Goal: Information Seeking & Learning: Stay updated

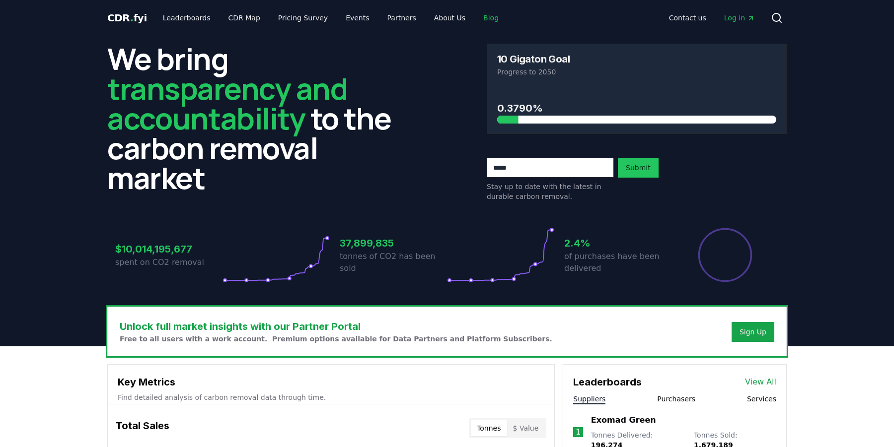
click at [475, 15] on link "Blog" at bounding box center [490, 18] width 31 height 18
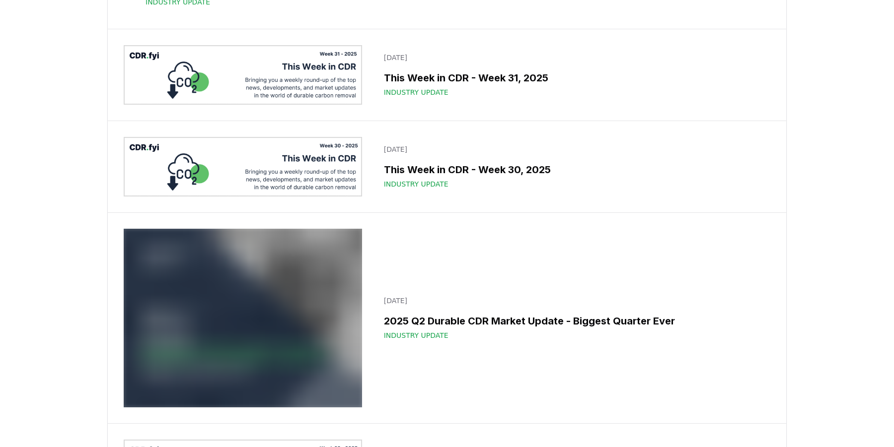
scroll to position [1300, 0]
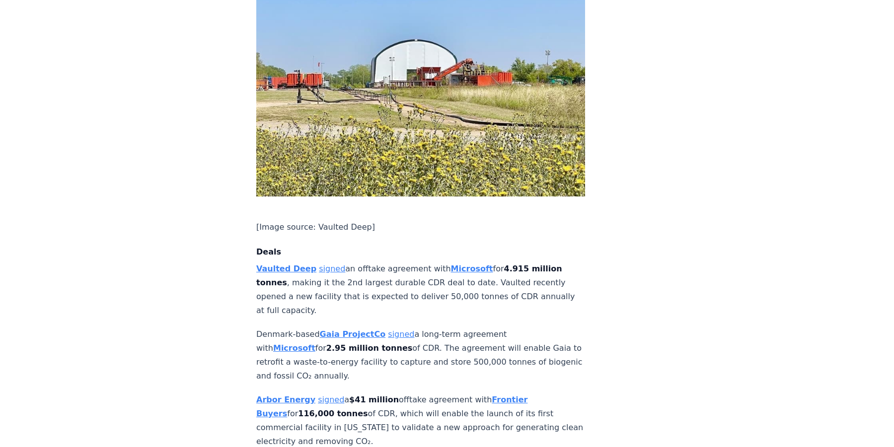
scroll to position [767, 0]
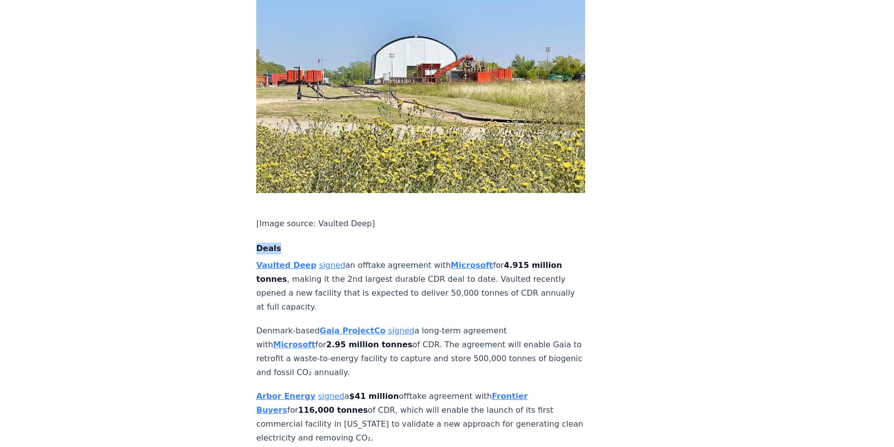
drag, startPoint x: 258, startPoint y: 68, endPoint x: 330, endPoint y: 71, distance: 72.1
click at [292, 243] on h4 "Deals" at bounding box center [420, 249] width 329 height 12
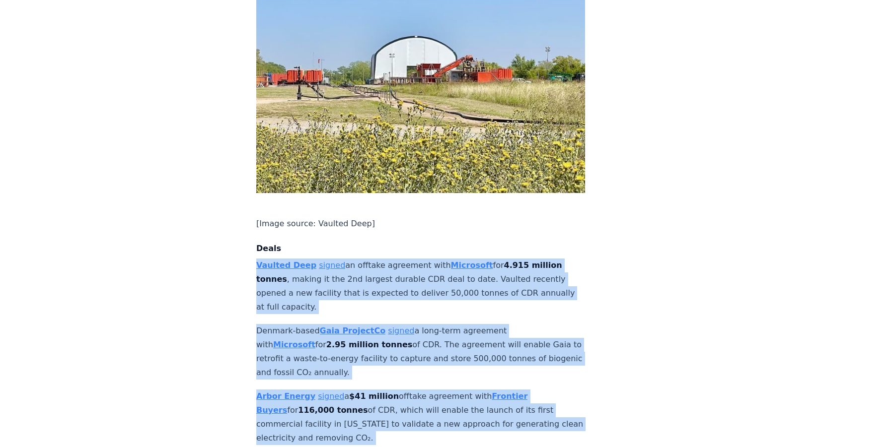
drag, startPoint x: 246, startPoint y: 81, endPoint x: 535, endPoint y: 373, distance: 410.8
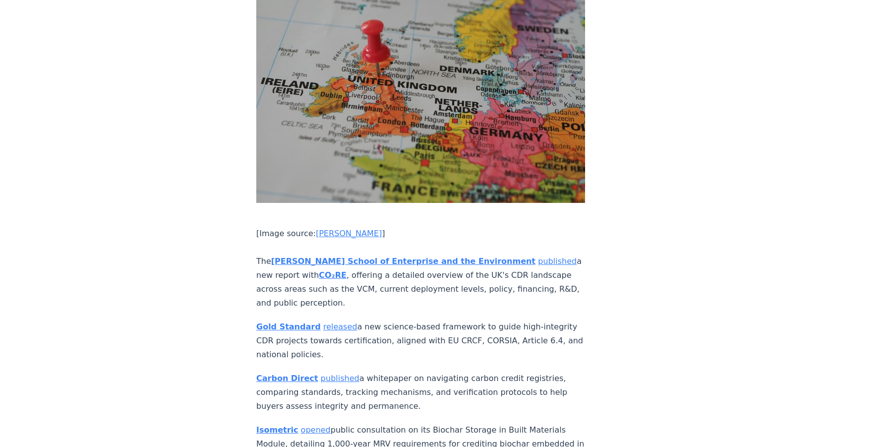
scroll to position [4532, 0]
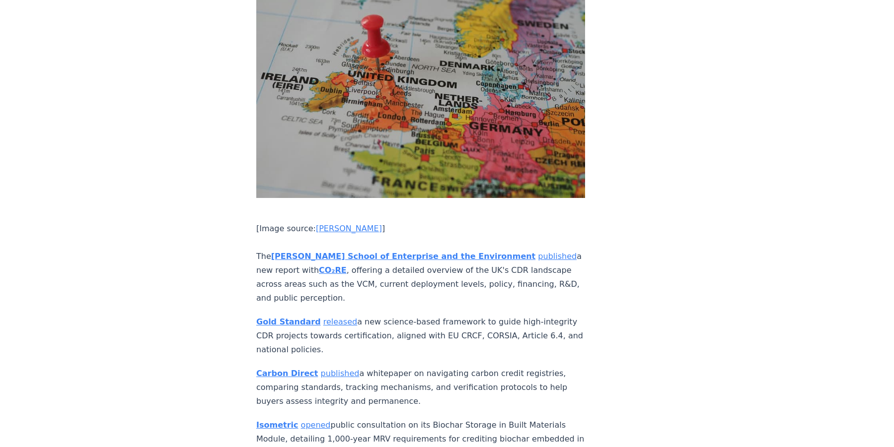
drag, startPoint x: 287, startPoint y: 97, endPoint x: 349, endPoint y: 101, distance: 62.7
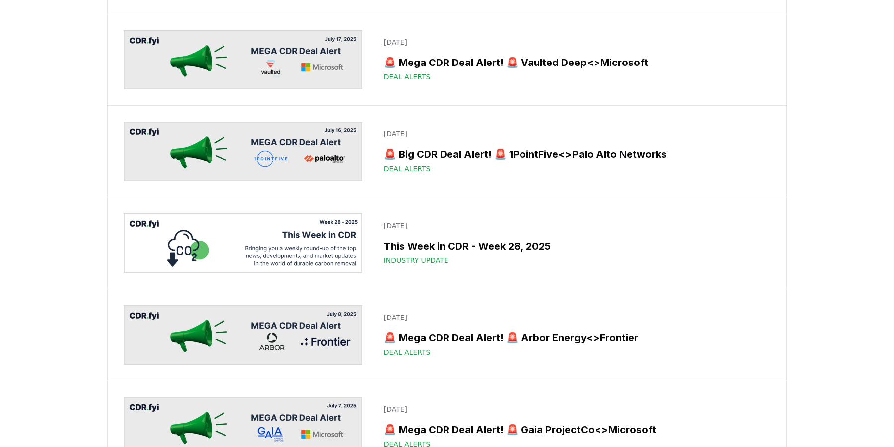
scroll to position [1807, 0]
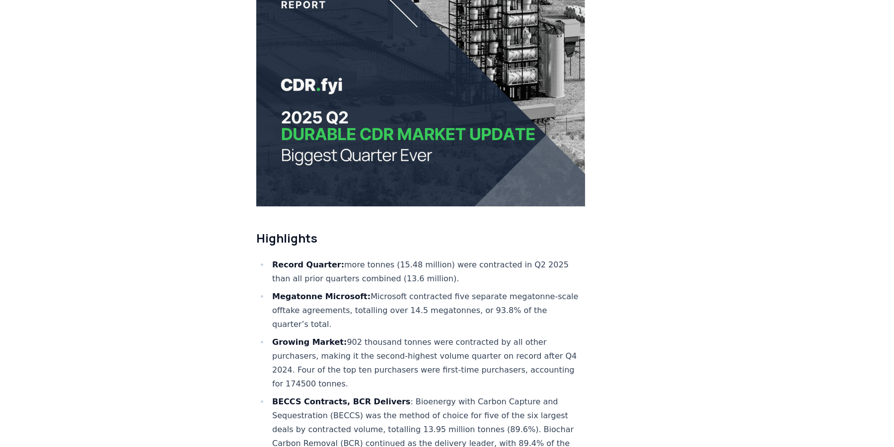
scroll to position [170, 0]
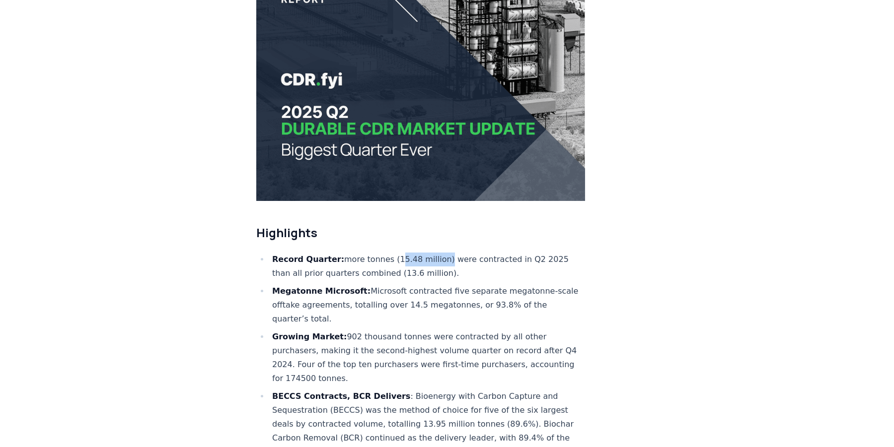
drag, startPoint x: 387, startPoint y: 259, endPoint x: 431, endPoint y: 257, distance: 44.2
click at [431, 257] on li "Record Quarter: more tonnes (15.48 million) were contracted in Q2 2025 than all…" at bounding box center [427, 267] width 316 height 28
click at [428, 257] on li "Record Quarter: more tonnes (15.48 million) were contracted in Q2 2025 than all…" at bounding box center [427, 267] width 316 height 28
drag, startPoint x: 430, startPoint y: 258, endPoint x: 387, endPoint y: 260, distance: 42.8
click at [386, 260] on li "Record Quarter: more tonnes (15.48 million) were contracted in Q2 2025 than all…" at bounding box center [427, 267] width 316 height 28
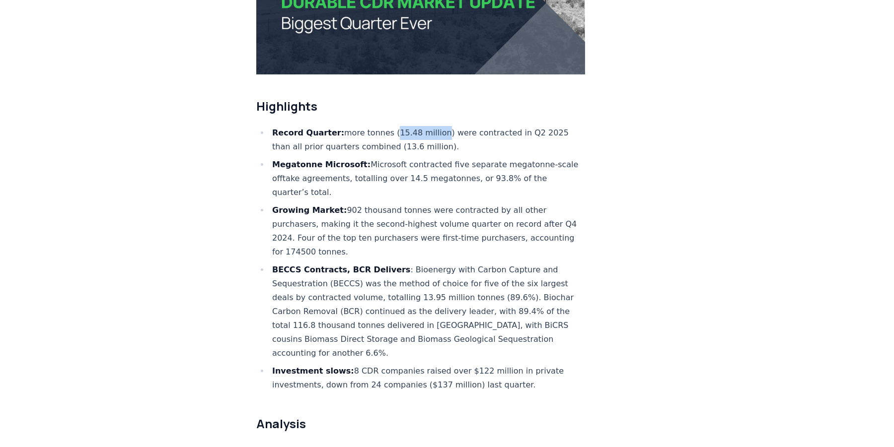
scroll to position [0, 0]
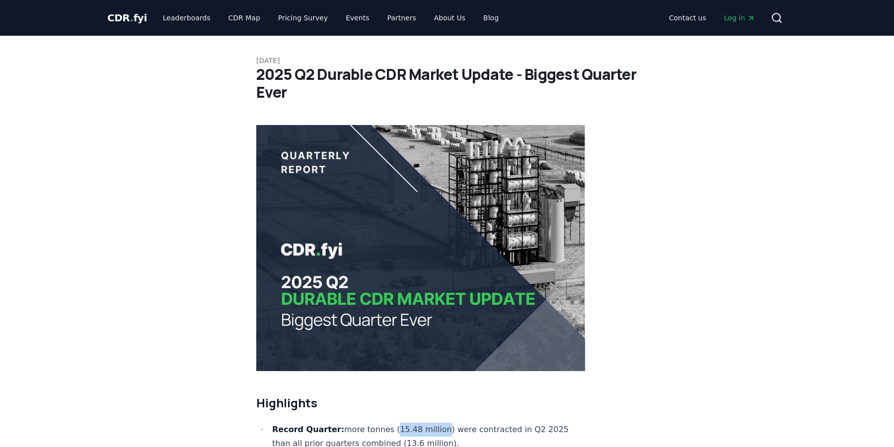
click at [747, 19] on icon "Main" at bounding box center [751, 18] width 8 height 8
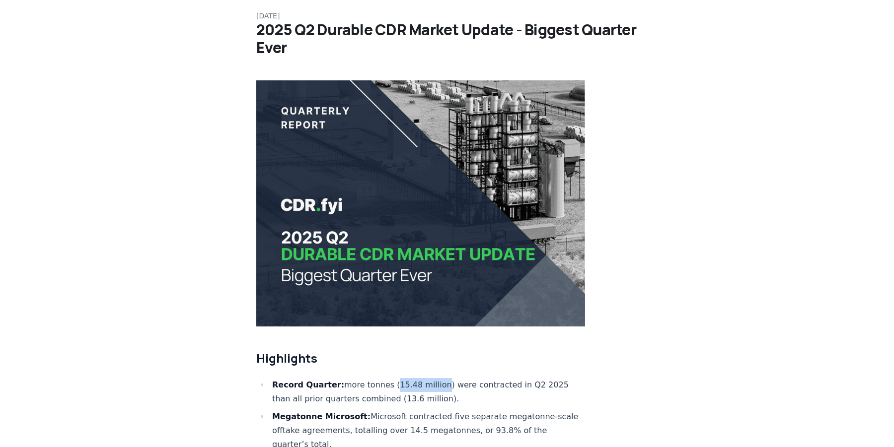
scroll to position [73, 0]
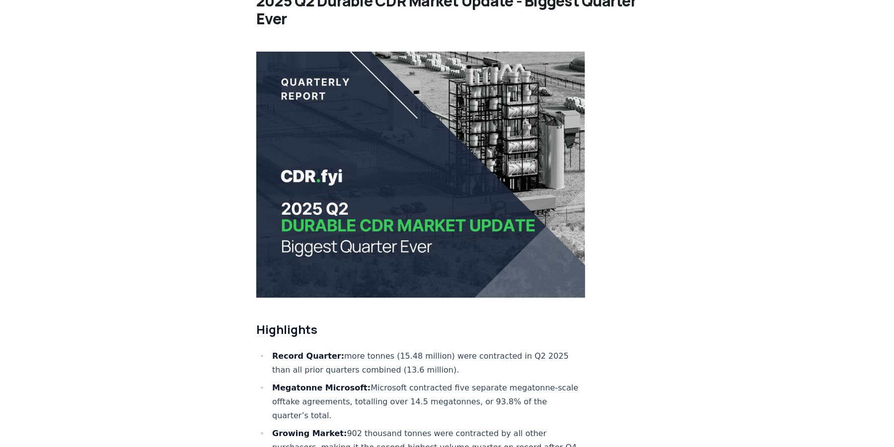
drag, startPoint x: 386, startPoint y: 353, endPoint x: 428, endPoint y: 352, distance: 41.7
click at [428, 352] on li "Record Quarter: more tonnes (15.48 million) were contracted in Q2 2025 than all…" at bounding box center [427, 364] width 316 height 28
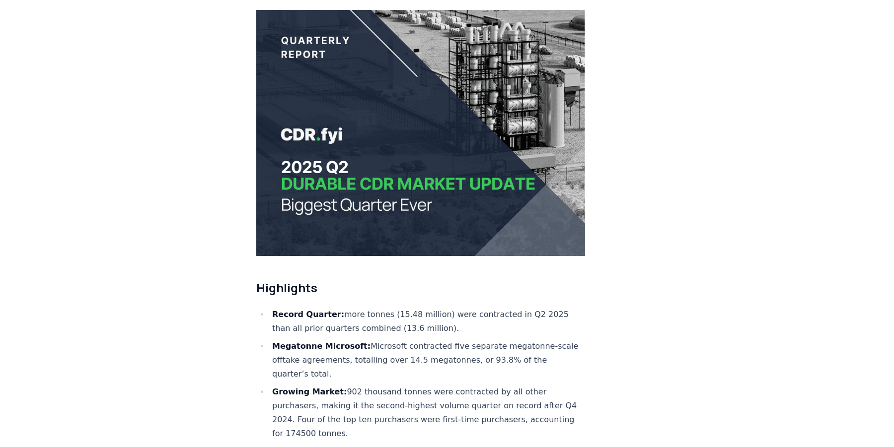
scroll to position [149, 0]
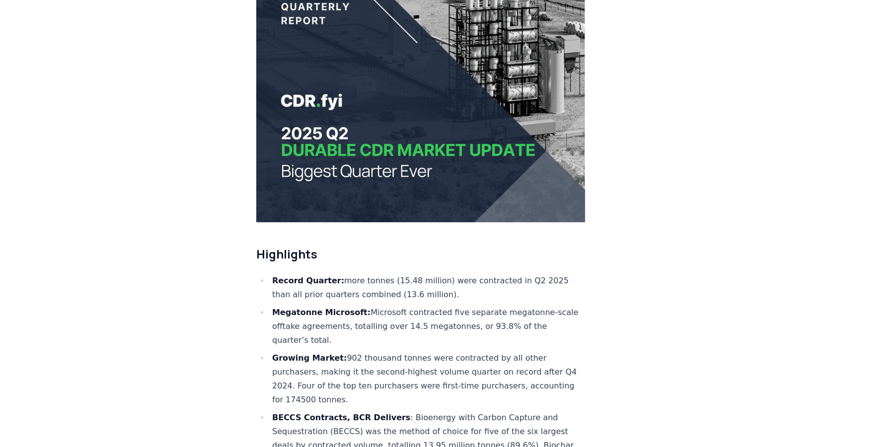
click at [387, 277] on li "Record Quarter: more tonnes (15.48 million) were contracted in Q2 2025 than all…" at bounding box center [427, 288] width 316 height 28
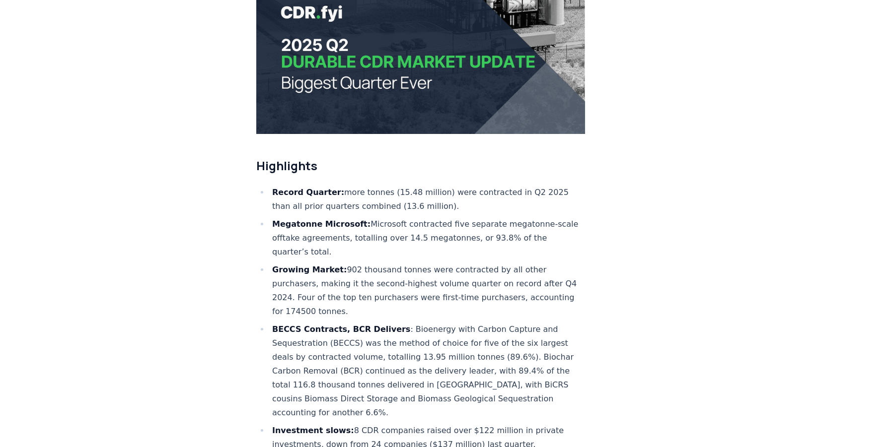
scroll to position [0, 0]
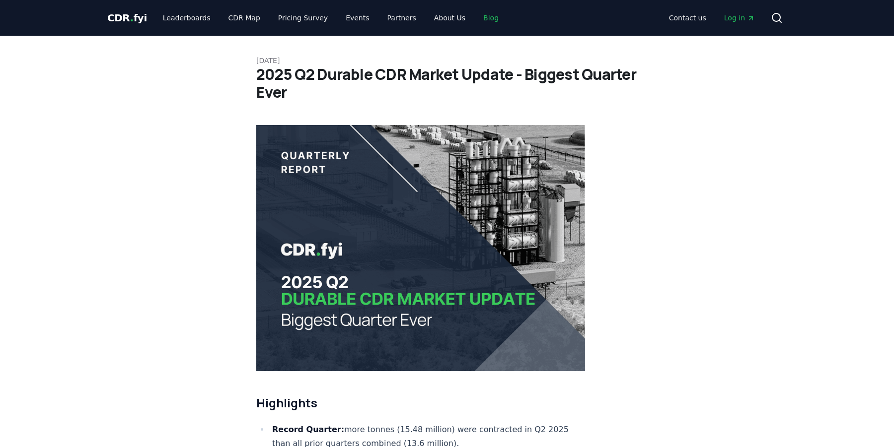
click at [480, 18] on link "Blog" at bounding box center [490, 18] width 31 height 18
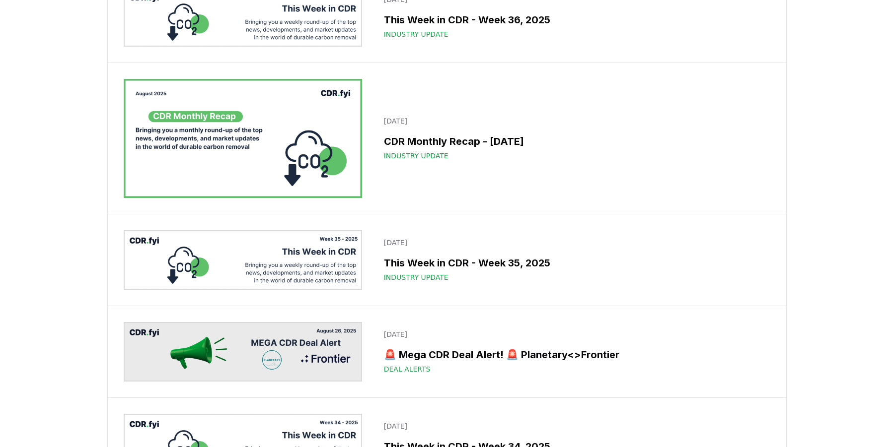
scroll to position [628, 0]
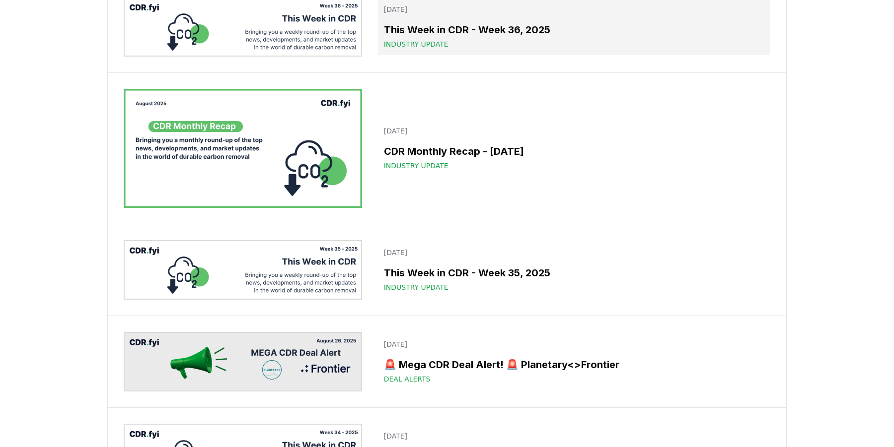
click at [549, 49] on div "Industry Update" at bounding box center [574, 44] width 380 height 10
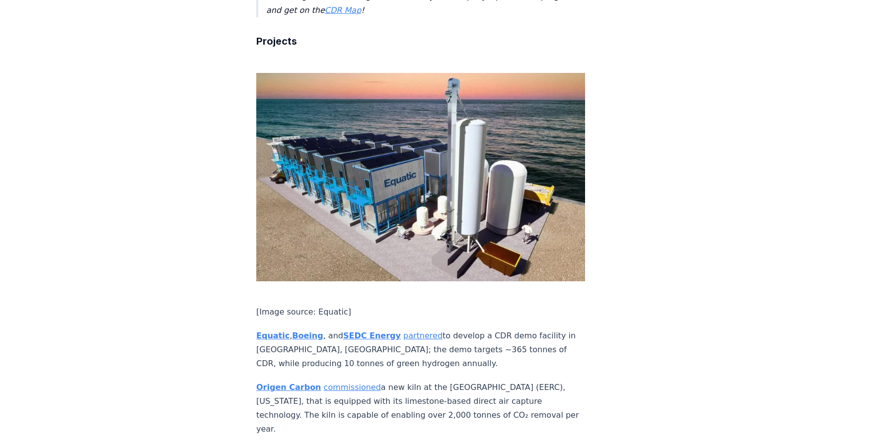
scroll to position [1331, 0]
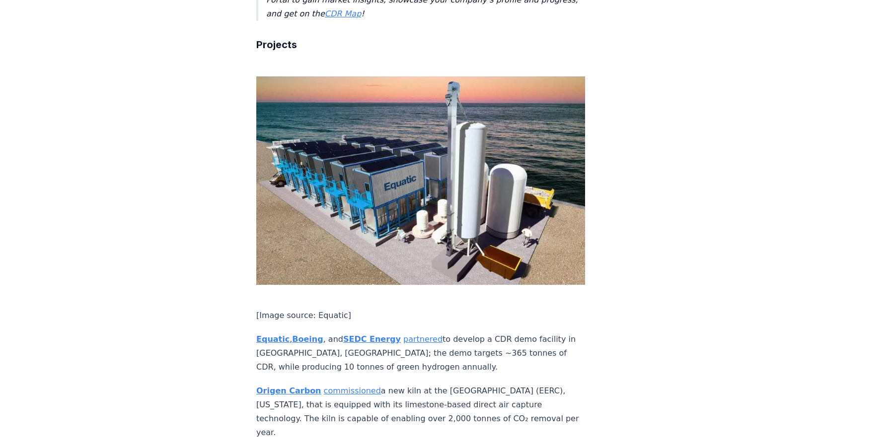
drag, startPoint x: 310, startPoint y: 72, endPoint x: 230, endPoint y: 67, distance: 80.6
drag, startPoint x: 378, startPoint y: 306, endPoint x: 411, endPoint y: 334, distance: 42.6
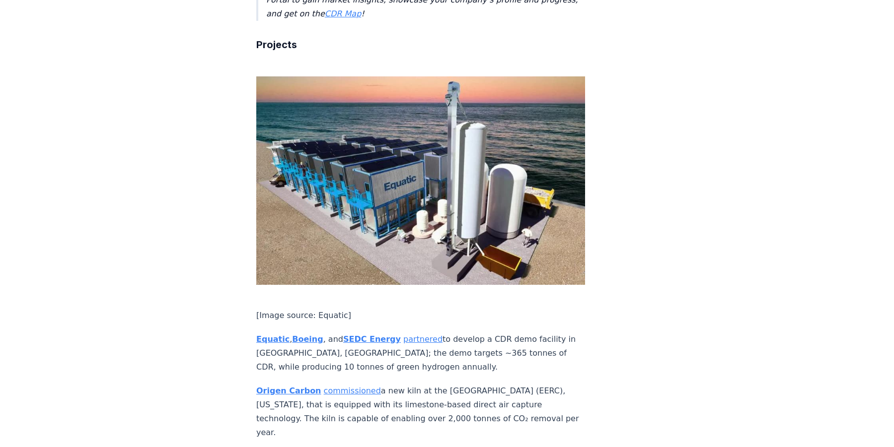
drag, startPoint x: 244, startPoint y: 306, endPoint x: 414, endPoint y: 307, distance: 169.8
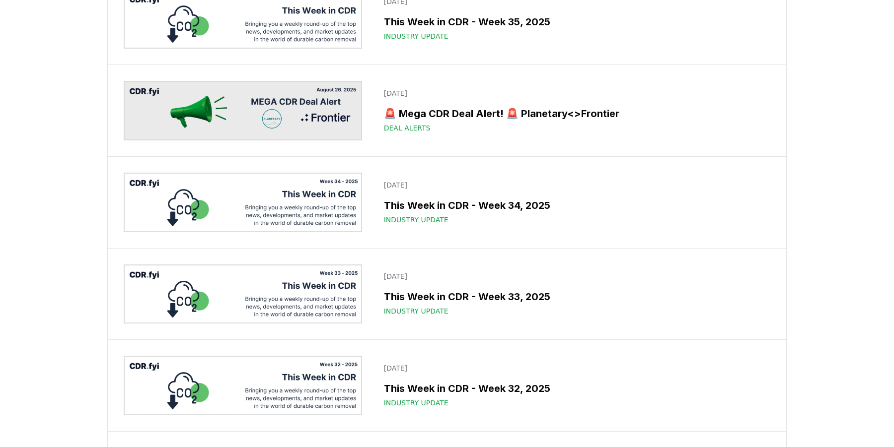
scroll to position [877, 0]
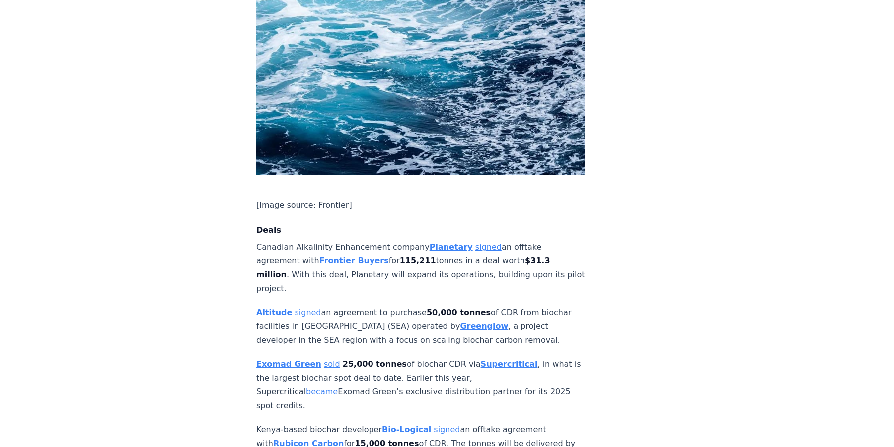
scroll to position [775, 0]
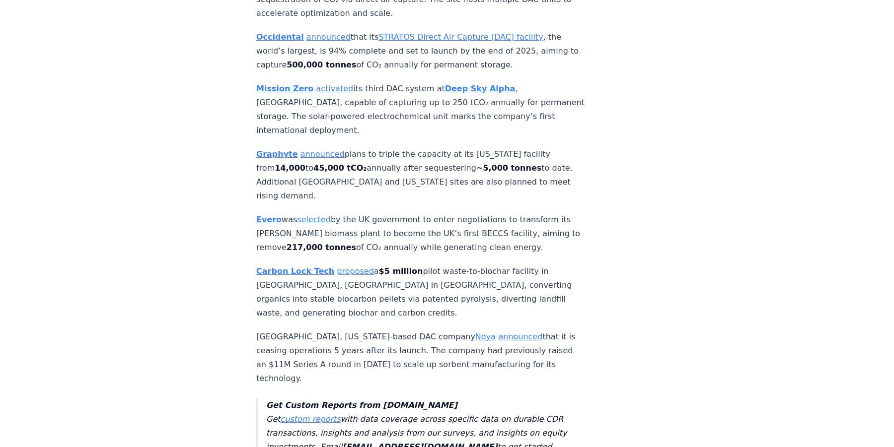
drag, startPoint x: 238, startPoint y: 100, endPoint x: 352, endPoint y: 129, distance: 116.8
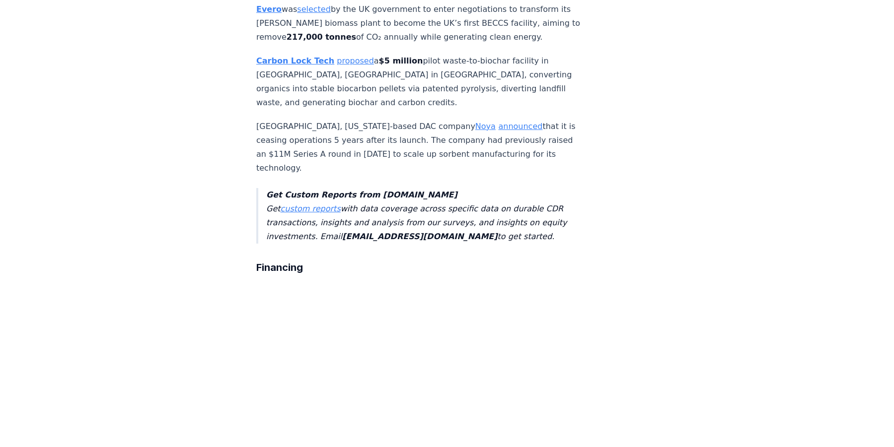
scroll to position [2265, 0]
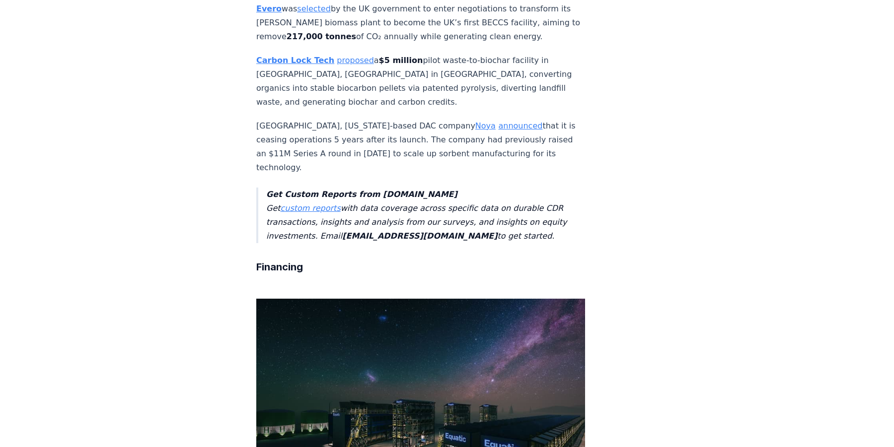
drag, startPoint x: 475, startPoint y: 171, endPoint x: 428, endPoint y: 169, distance: 47.7
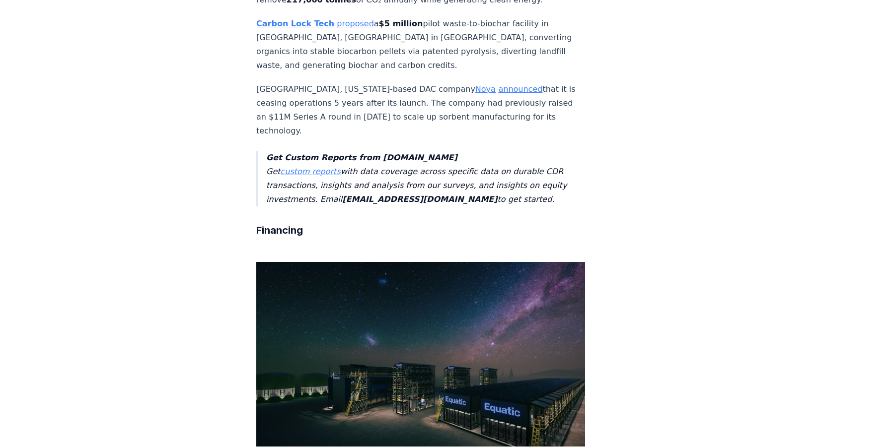
scroll to position [2311, 0]
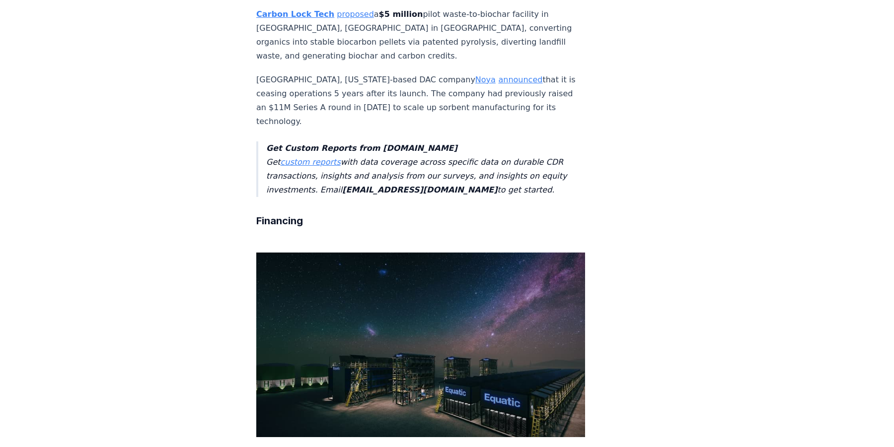
drag, startPoint x: 383, startPoint y: 228, endPoint x: 440, endPoint y: 229, distance: 57.6
